Goal: Task Accomplishment & Management: Complete application form

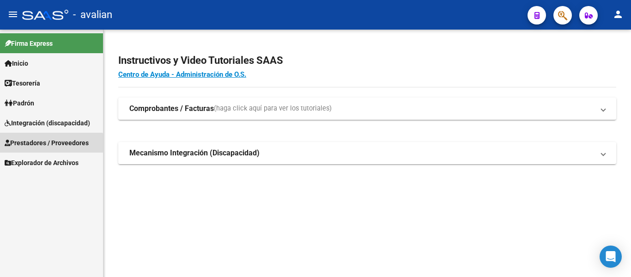
click at [43, 147] on span "Prestadores / Proveedores" at bounding box center [47, 143] width 84 height 10
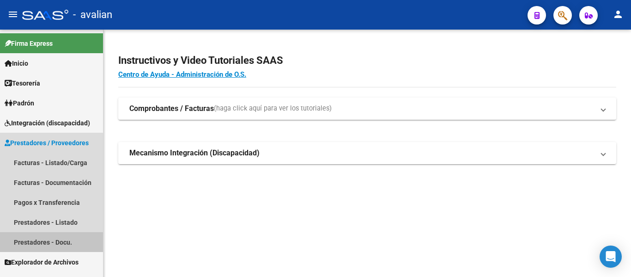
click at [37, 242] on link "Prestadores - Docu." at bounding box center [51, 242] width 103 height 20
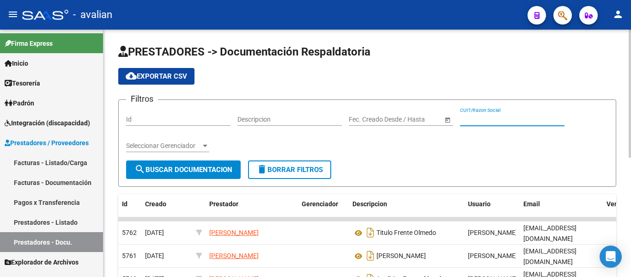
click at [468, 118] on input "CUIT/Razon Social" at bounding box center [512, 120] width 104 height 8
paste input "23325859474"
type input "23325859474"
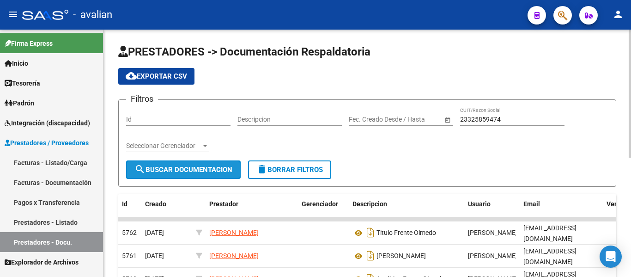
click at [207, 172] on span "search Buscar Documentacion" at bounding box center [184, 169] width 98 height 8
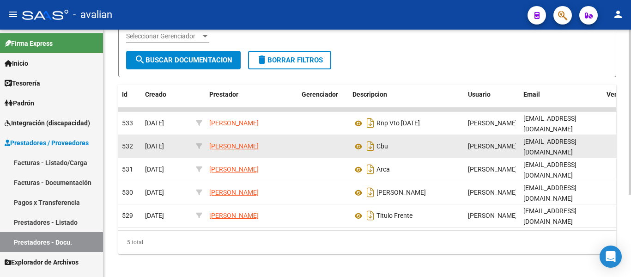
scroll to position [123, 0]
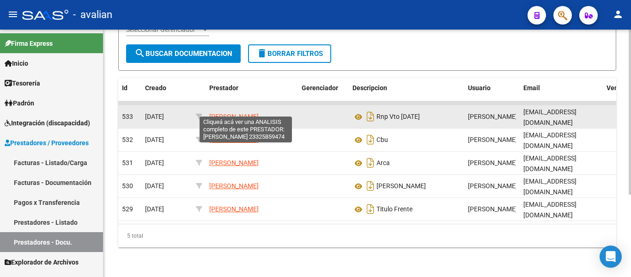
click at [242, 113] on span "[PERSON_NAME]" at bounding box center [233, 116] width 49 height 7
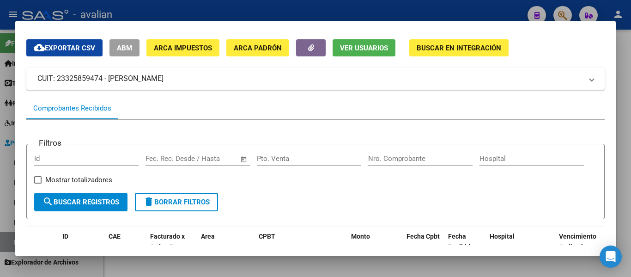
scroll to position [46, 0]
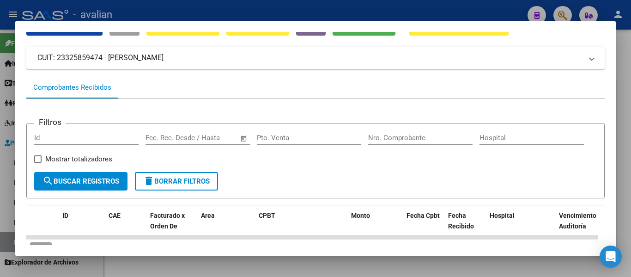
click at [109, 185] on span "search Buscar Registros" at bounding box center [81, 181] width 77 height 8
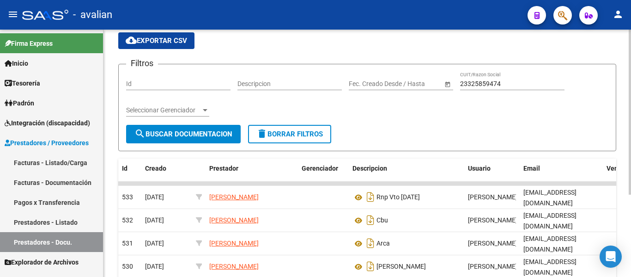
scroll to position [31, 0]
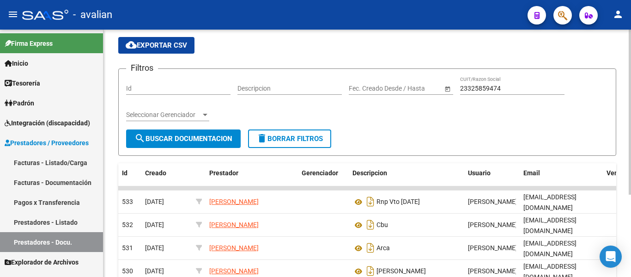
click at [212, 142] on span "search Buscar Documentacion" at bounding box center [184, 139] width 98 height 8
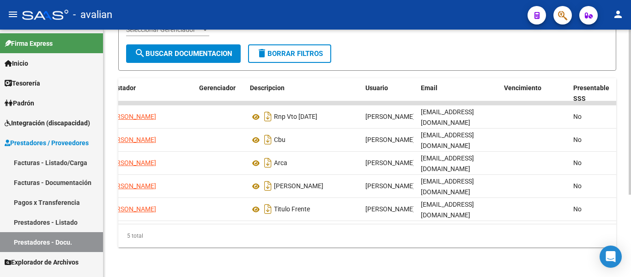
scroll to position [0, 158]
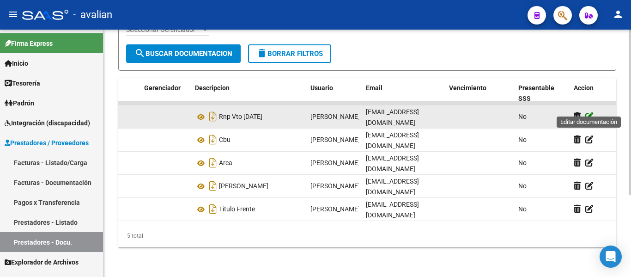
click at [589, 112] on icon at bounding box center [590, 116] width 8 height 9
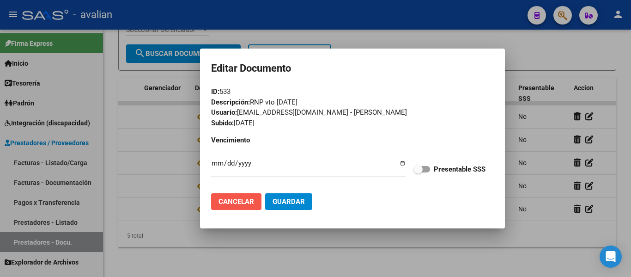
click at [231, 205] on span "Cancelar" at bounding box center [237, 201] width 36 height 8
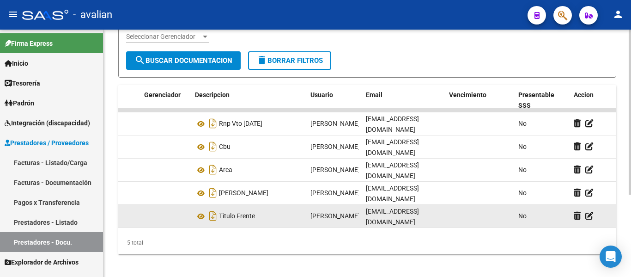
scroll to position [123, 0]
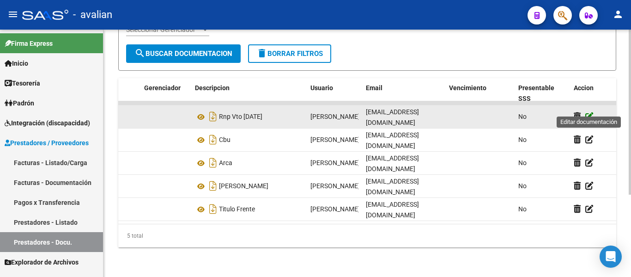
click at [592, 112] on icon at bounding box center [590, 116] width 8 height 9
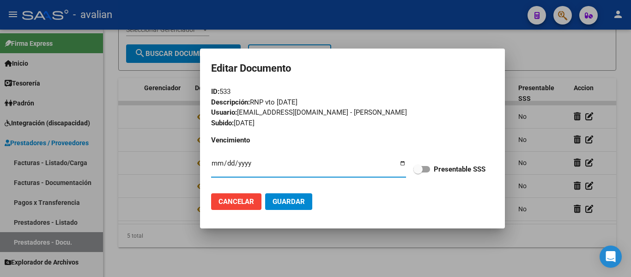
click at [282, 170] on input "Ingresar vencimiento" at bounding box center [308, 166] width 195 height 15
click at [276, 106] on div "Descripción: RNP vto [DATE]" at bounding box center [352, 102] width 283 height 11
click at [234, 205] on span "Cancelar" at bounding box center [237, 201] width 36 height 8
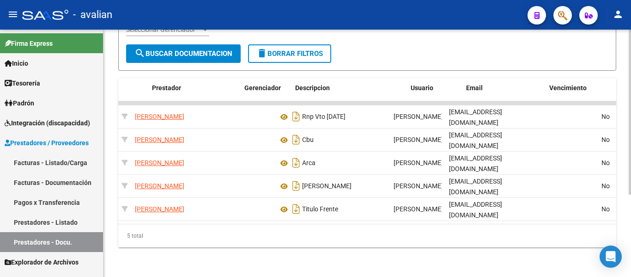
scroll to position [0, 0]
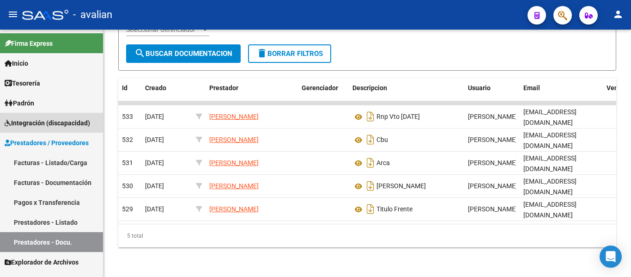
click at [52, 124] on span "Integración (discapacidad)" at bounding box center [48, 123] width 86 height 10
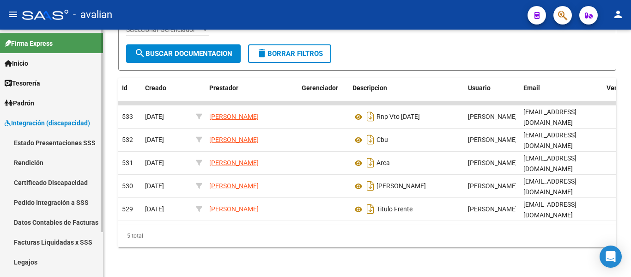
scroll to position [46, 0]
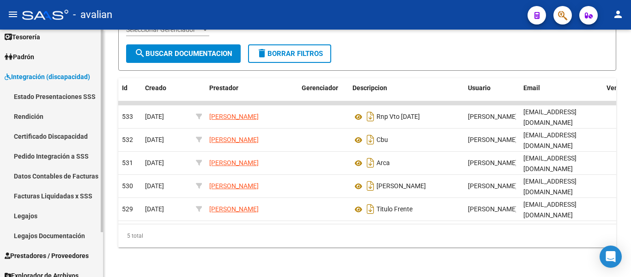
click at [37, 236] on link "Legajos Documentación" at bounding box center [51, 236] width 103 height 20
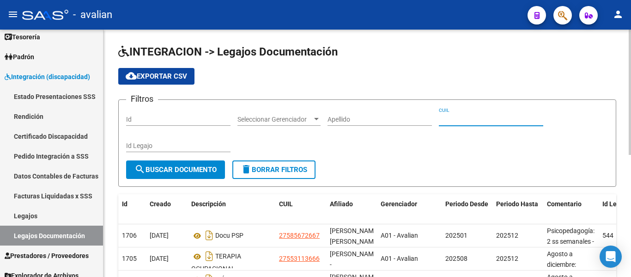
click at [463, 117] on input "CUIL" at bounding box center [491, 120] width 104 height 8
paste input "23325859474"
type input "23325859474"
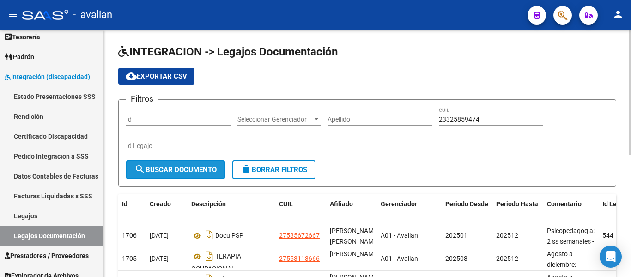
click at [163, 168] on span "search Buscar Documento" at bounding box center [176, 169] width 82 height 8
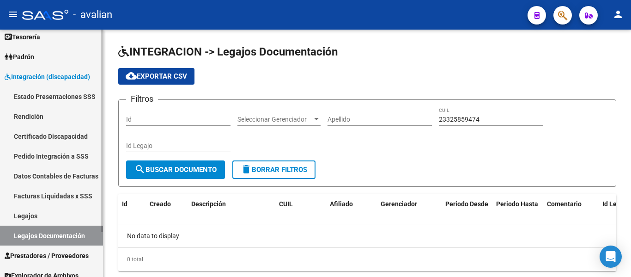
scroll to position [55, 0]
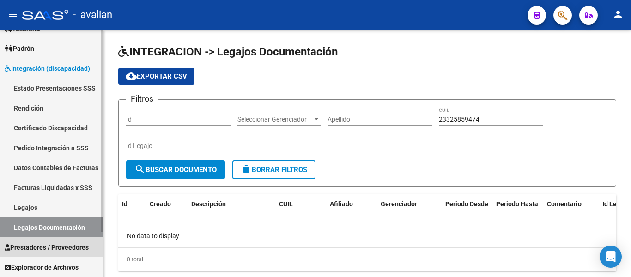
click at [37, 246] on span "Prestadores / Proveedores" at bounding box center [47, 247] width 84 height 10
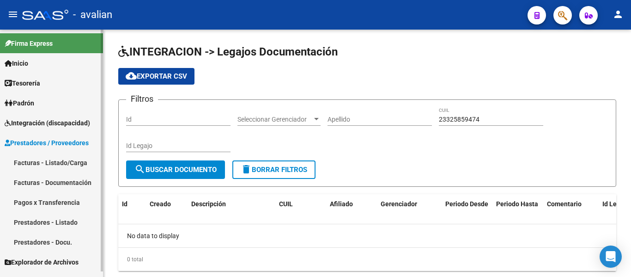
scroll to position [0, 0]
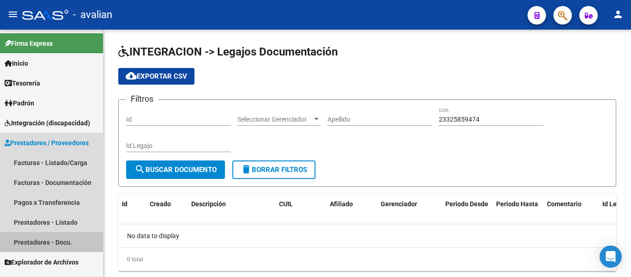
click at [46, 243] on link "Prestadores - Docu." at bounding box center [51, 242] width 103 height 20
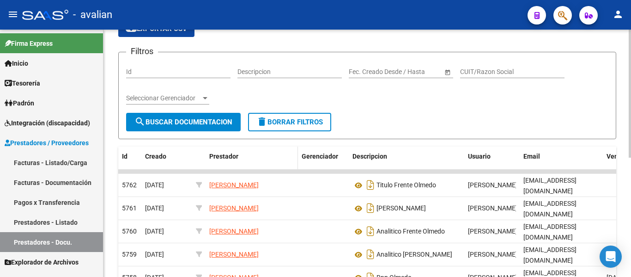
scroll to position [46, 0]
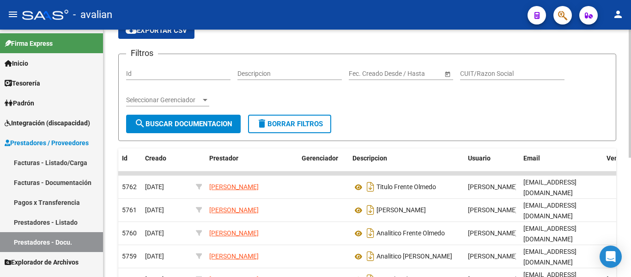
click at [486, 68] on div "CUIT/Razon Social" at bounding box center [512, 70] width 104 height 18
paste input "23325859474"
type input "23325859474"
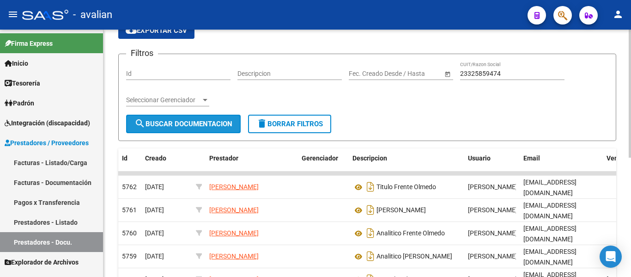
click at [187, 125] on span "search Buscar Documentacion" at bounding box center [184, 124] width 98 height 8
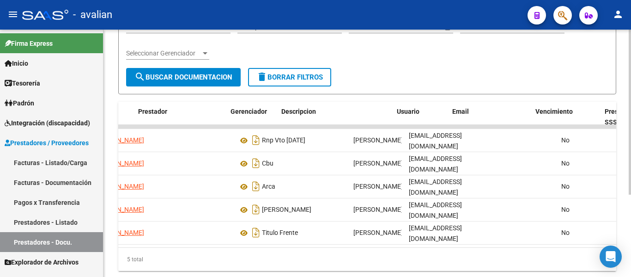
scroll to position [0, 158]
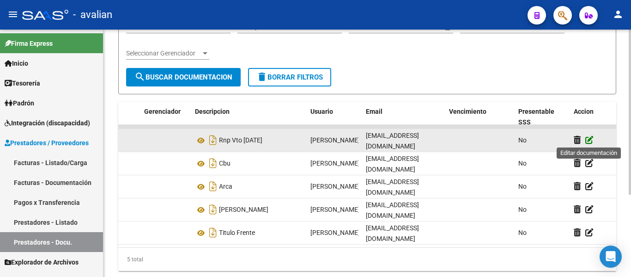
click at [592, 135] on icon at bounding box center [590, 139] width 8 height 9
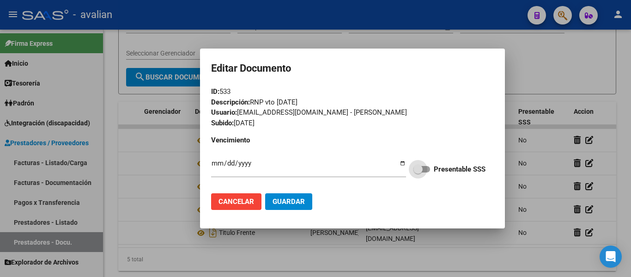
drag, startPoint x: 431, startPoint y: 171, endPoint x: 422, endPoint y: 171, distance: 9.3
click at [431, 171] on label "Presentable SSS" at bounding box center [450, 169] width 72 height 11
click at [418, 172] on input "Presentable SSS" at bounding box center [418, 172] width 0 height 0
checkbox input "true"
click at [402, 163] on input "Ingresar vencimiento" at bounding box center [308, 166] width 195 height 15
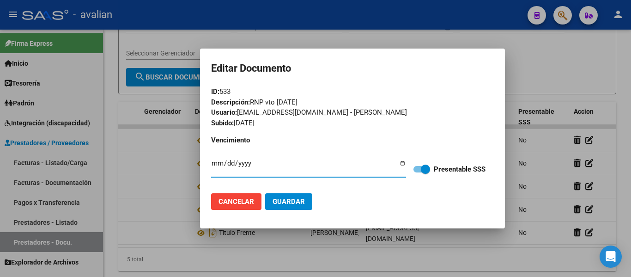
click at [263, 169] on input "Ingresar vencimiento" at bounding box center [308, 166] width 195 height 15
click at [246, 168] on input "Ingresar vencimiento" at bounding box center [308, 166] width 195 height 15
click at [270, 165] on input "Ingresar vencimiento" at bounding box center [308, 166] width 195 height 15
click at [224, 198] on span "Cancelar" at bounding box center [237, 201] width 36 height 8
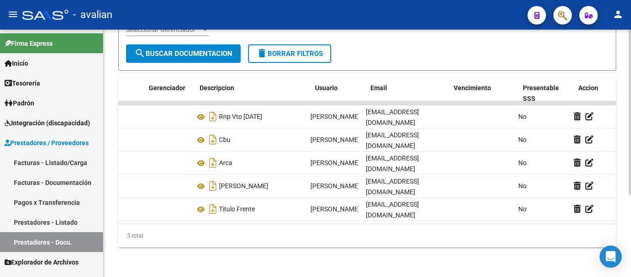
scroll to position [0, 0]
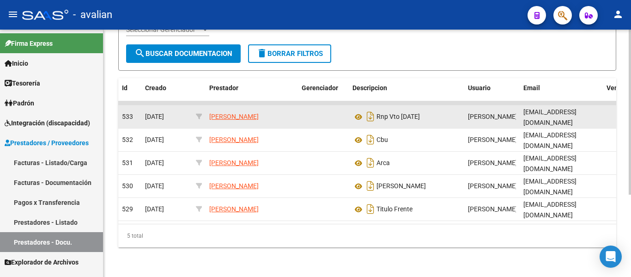
click at [239, 111] on app-link-go-to "[PERSON_NAME]" at bounding box center [233, 116] width 49 height 11
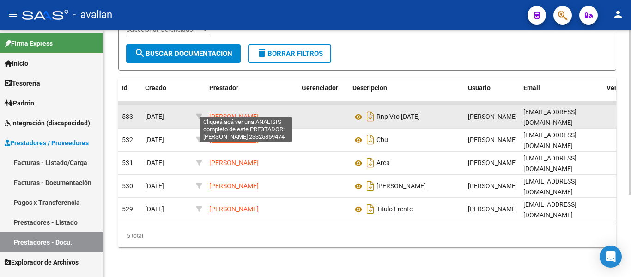
click at [239, 113] on span "[PERSON_NAME]" at bounding box center [233, 116] width 49 height 7
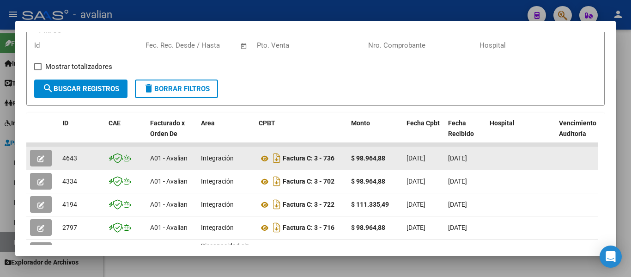
scroll to position [185, 0]
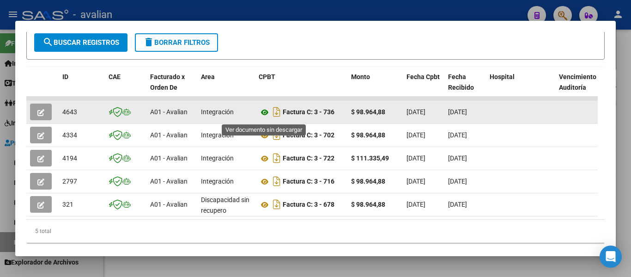
click at [265, 114] on icon at bounding box center [265, 112] width 12 height 11
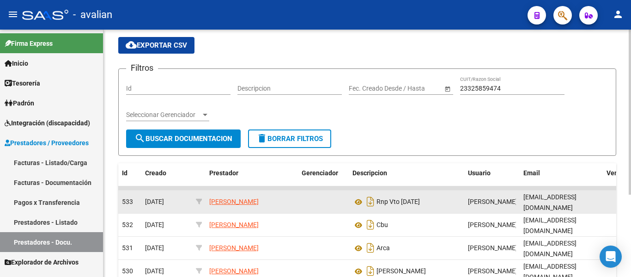
scroll to position [0, 0]
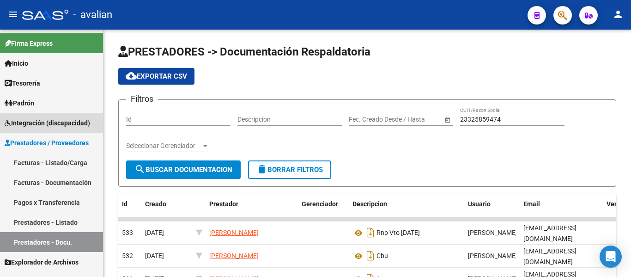
click at [37, 120] on span "Integración (discapacidad)" at bounding box center [48, 123] width 86 height 10
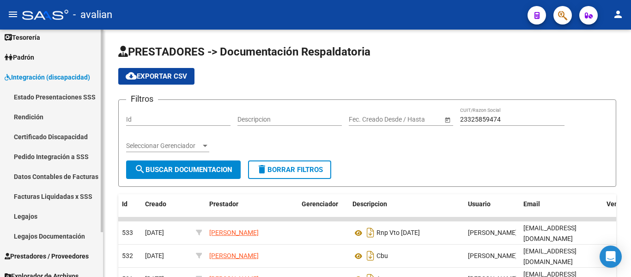
scroll to position [46, 0]
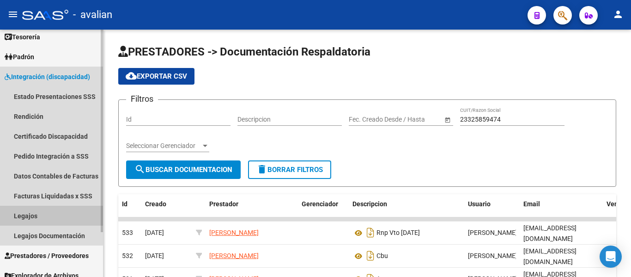
click at [28, 214] on link "Legajos" at bounding box center [51, 216] width 103 height 20
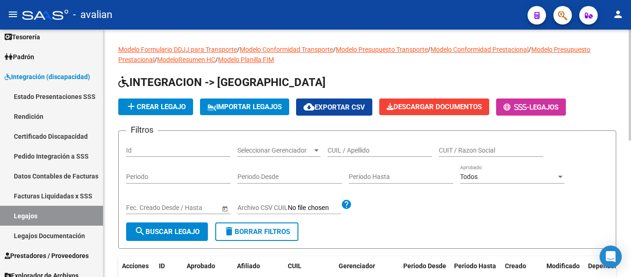
click at [372, 152] on input "CUIL / Apellido" at bounding box center [380, 151] width 104 height 8
paste input "27561398386"
type input "27561398386"
click at [160, 234] on span "search Buscar Legajo" at bounding box center [167, 231] width 65 height 8
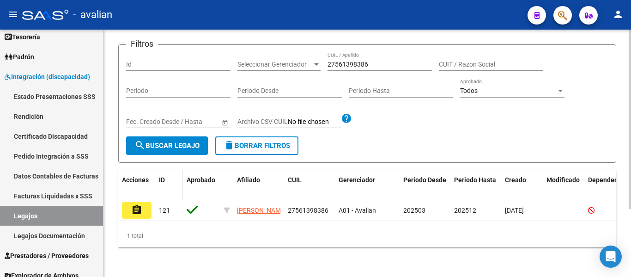
scroll to position [94, 0]
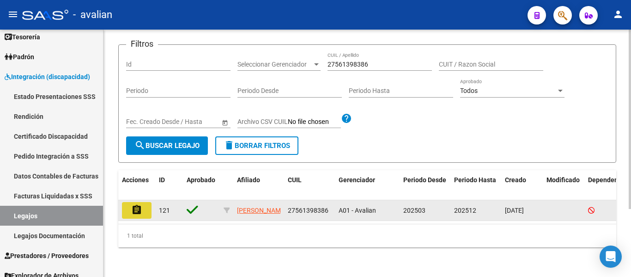
click at [135, 204] on mat-icon "assignment" at bounding box center [136, 209] width 11 height 11
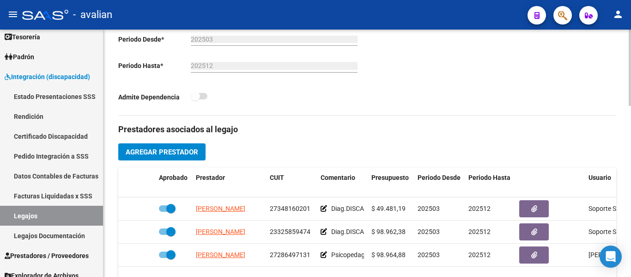
scroll to position [324, 0]
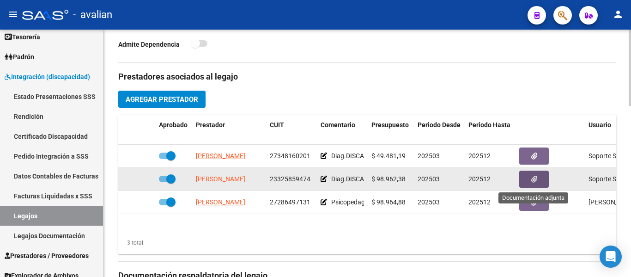
click at [535, 178] on icon "button" at bounding box center [535, 179] width 6 height 7
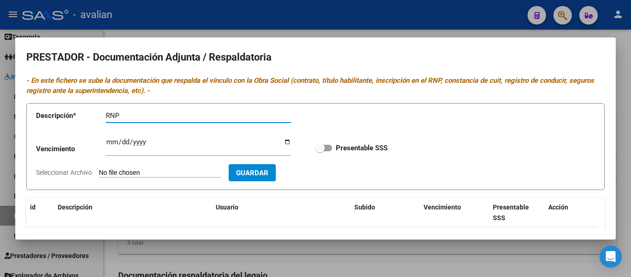
type input "RNP"
click at [110, 138] on input "Ingresar vencimiento" at bounding box center [198, 145] width 185 height 15
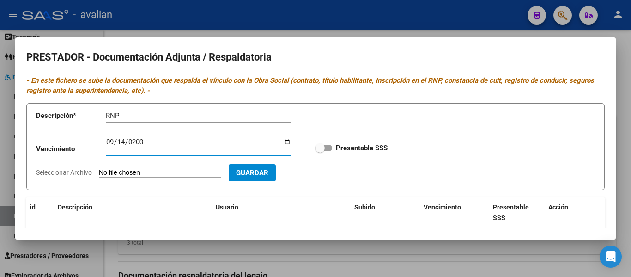
type input "[DATE]"
click at [125, 173] on input "Seleccionar Archivo" at bounding box center [160, 173] width 122 height 9
type input "C:\fakepath\RNP RENOVADO 2025.pdf"
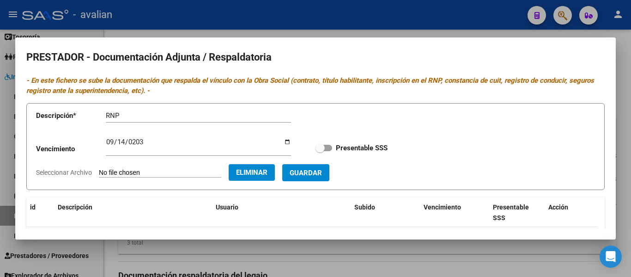
click at [318, 175] on span "Guardar" at bounding box center [306, 173] width 32 height 8
checkbox input "true"
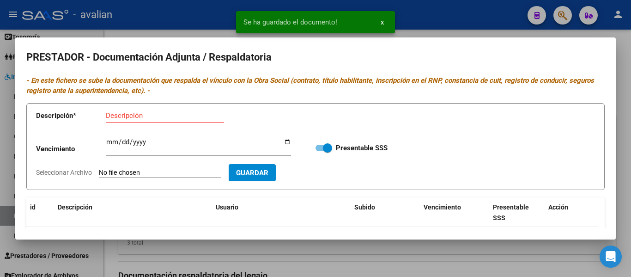
click at [439, 26] on div at bounding box center [315, 138] width 631 height 277
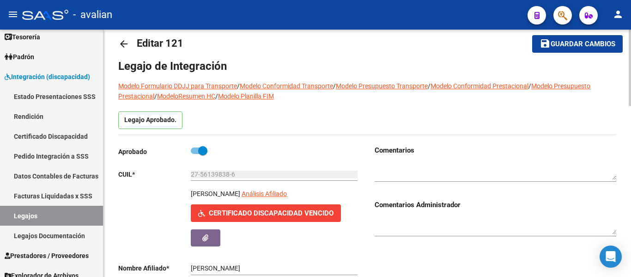
scroll to position [0, 0]
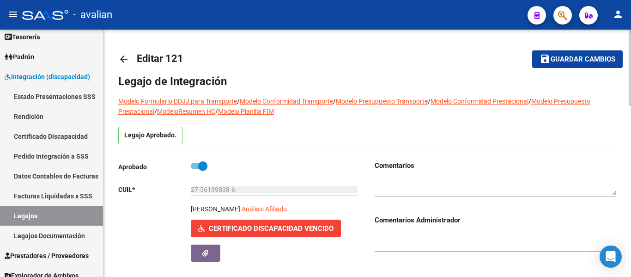
drag, startPoint x: 244, startPoint y: 185, endPoint x: 187, endPoint y: 186, distance: 56.9
click at [187, 186] on app-form-text-field "CUIL * 27-56139838-6 Ingresar CUIL" at bounding box center [237, 189] width 239 height 7
drag, startPoint x: 241, startPoint y: 189, endPoint x: 190, endPoint y: 190, distance: 50.9
click at [190, 190] on app-form-text-field "CUIL * 27-56139838-6 Ingresar CUIL" at bounding box center [237, 189] width 239 height 7
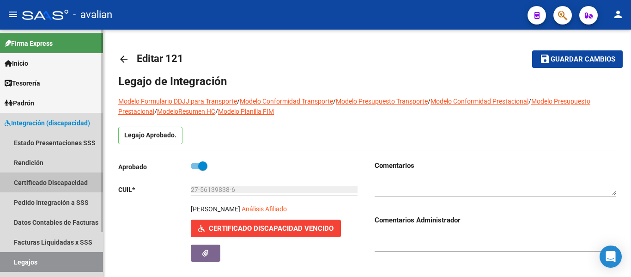
click at [40, 183] on link "Certificado Discapacidad" at bounding box center [51, 182] width 103 height 20
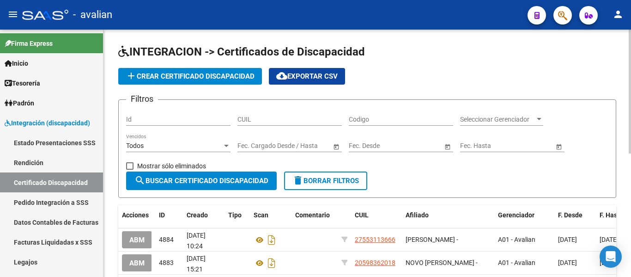
click at [288, 121] on input "CUIL" at bounding box center [290, 120] width 104 height 8
paste input "27-56139838-6"
type input "27-56139838-6"
click at [219, 180] on span "search Buscar Certificado Discapacidad" at bounding box center [202, 181] width 134 height 8
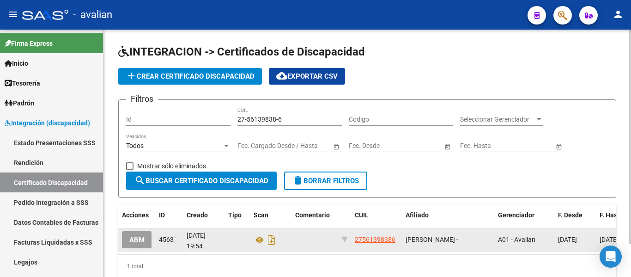
scroll to position [38, 0]
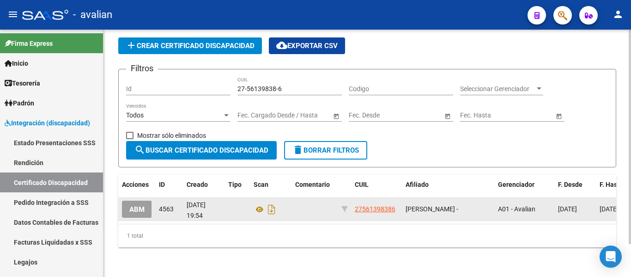
click at [141, 205] on span "ABM" at bounding box center [136, 209] width 15 height 8
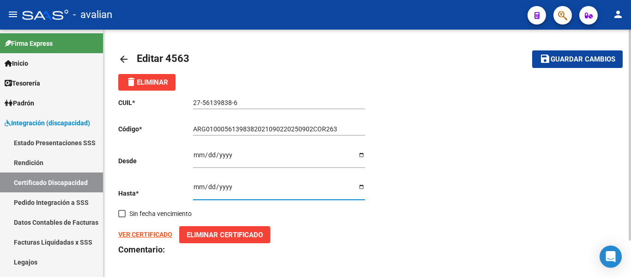
click at [360, 188] on input "[DATE]" at bounding box center [279, 190] width 172 height 14
type input "[DATE]"
click at [205, 239] on button "Eliminar Certificado" at bounding box center [224, 234] width 91 height 17
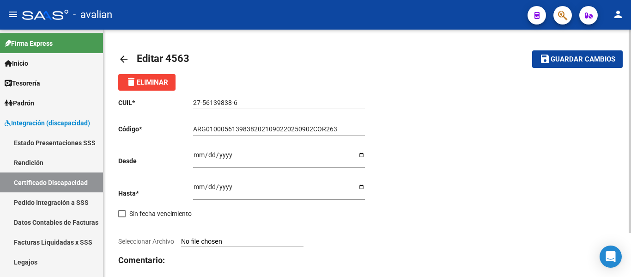
click at [205, 239] on input "Seleccionar Archivo" at bounding box center [242, 242] width 122 height 9
type input "C:\fakepath\[PERSON_NAME].pdf"
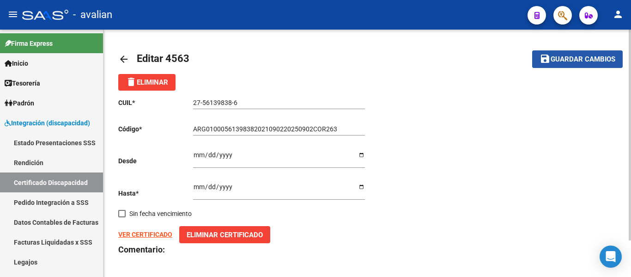
click at [589, 55] on span "Guardar cambios" at bounding box center [583, 59] width 65 height 8
drag, startPoint x: 120, startPoint y: 56, endPoint x: 441, endPoint y: 81, distance: 322.2
click at [426, 79] on div "arrow_back Editar 4563 save Guardar cambios delete Eliminar CUIL * 27-56139838-…" at bounding box center [367, 170] width 498 height 253
click at [569, 62] on span "Guardar cambios" at bounding box center [583, 59] width 65 height 8
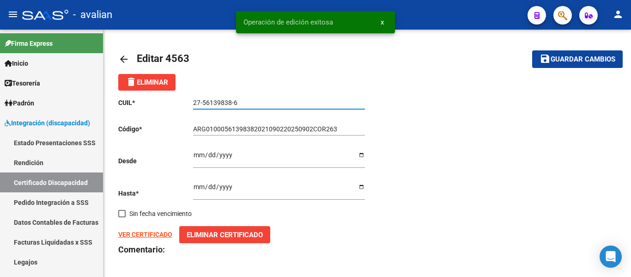
drag, startPoint x: 242, startPoint y: 104, endPoint x: 189, endPoint y: 105, distance: 53.2
click at [189, 105] on app-form-text-field "CUIL * 27-56139838-6 Ingresar el CUIL" at bounding box center [241, 102] width 247 height 7
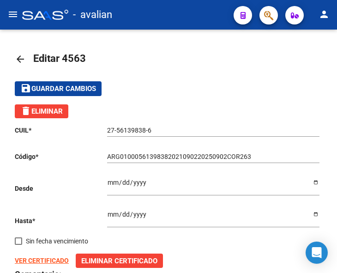
drag, startPoint x: 279, startPoint y: 153, endPoint x: 273, endPoint y: 154, distance: 5.7
click at [279, 153] on div "ARG01000561398382021090220250902COR263 Ingresar el Codigo" at bounding box center [213, 154] width 213 height 18
drag, startPoint x: 260, startPoint y: 155, endPoint x: 94, endPoint y: 157, distance: 166.4
click at [94, 157] on app-form-text-field "Código * ARG01000561398382021090220250902COR263 Ingresar el Codigo" at bounding box center [167, 156] width 305 height 7
paste input "-01-00056139838-20210902-20260902-COR-"
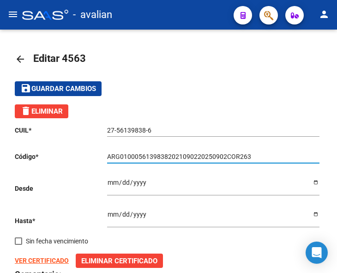
type input "ARG-01-00056139838-20210902-20260902-COR-263"
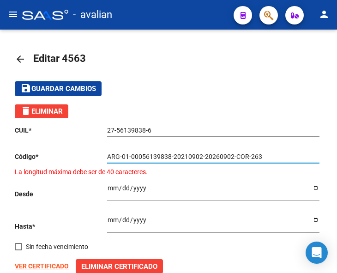
drag, startPoint x: 262, startPoint y: 158, endPoint x: 30, endPoint y: 155, distance: 232.0
click at [30, 155] on app-form-text-field "Código * ARG-01-00056139838-20210902-20260902-COR-263 Ingresar el Codigo La lon…" at bounding box center [169, 165] width 308 height 24
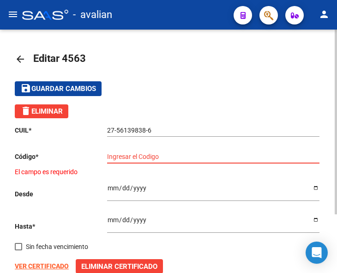
paste input "ARG01000561398382021090220260902COR263"
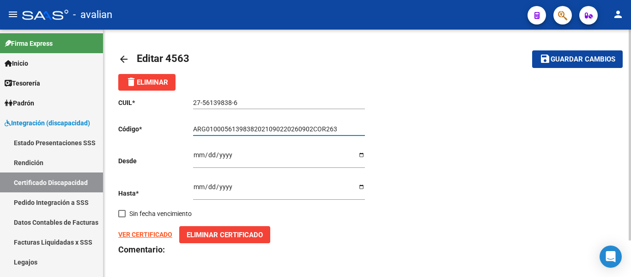
type input "ARG01000561398382021090220260902COR263"
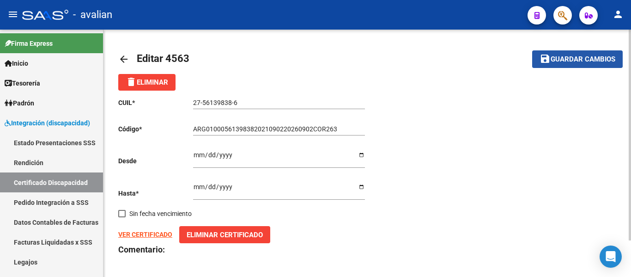
click at [554, 57] on span "Guardar cambios" at bounding box center [583, 59] width 65 height 8
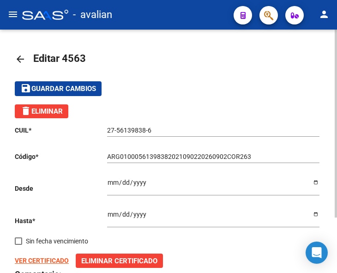
drag, startPoint x: 171, startPoint y: 125, endPoint x: 125, endPoint y: 126, distance: 46.2
click at [125, 126] on div "27-56139838-6 Ingresar el CUIL" at bounding box center [213, 127] width 213 height 18
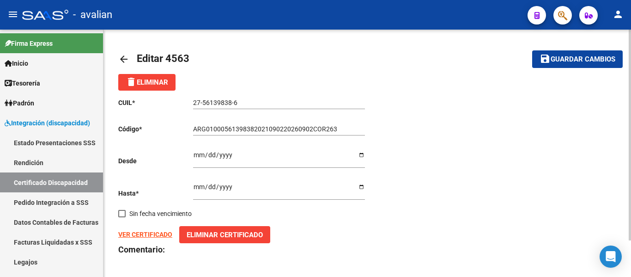
click at [121, 57] on mat-icon "arrow_back" at bounding box center [123, 59] width 11 height 11
